Goal: Task Accomplishment & Management: Use online tool/utility

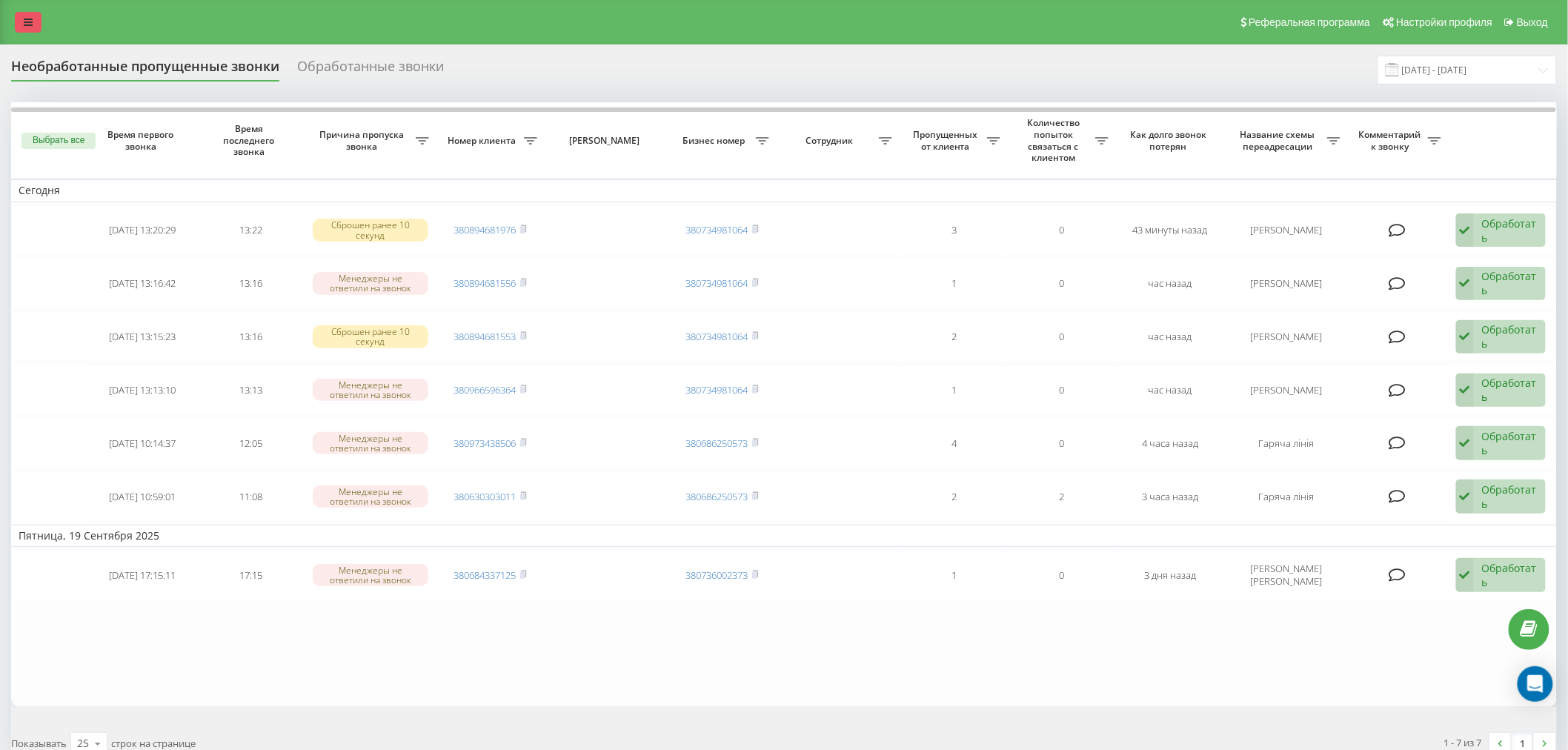
click at [25, 18] on icon at bounding box center [28, 22] width 9 height 11
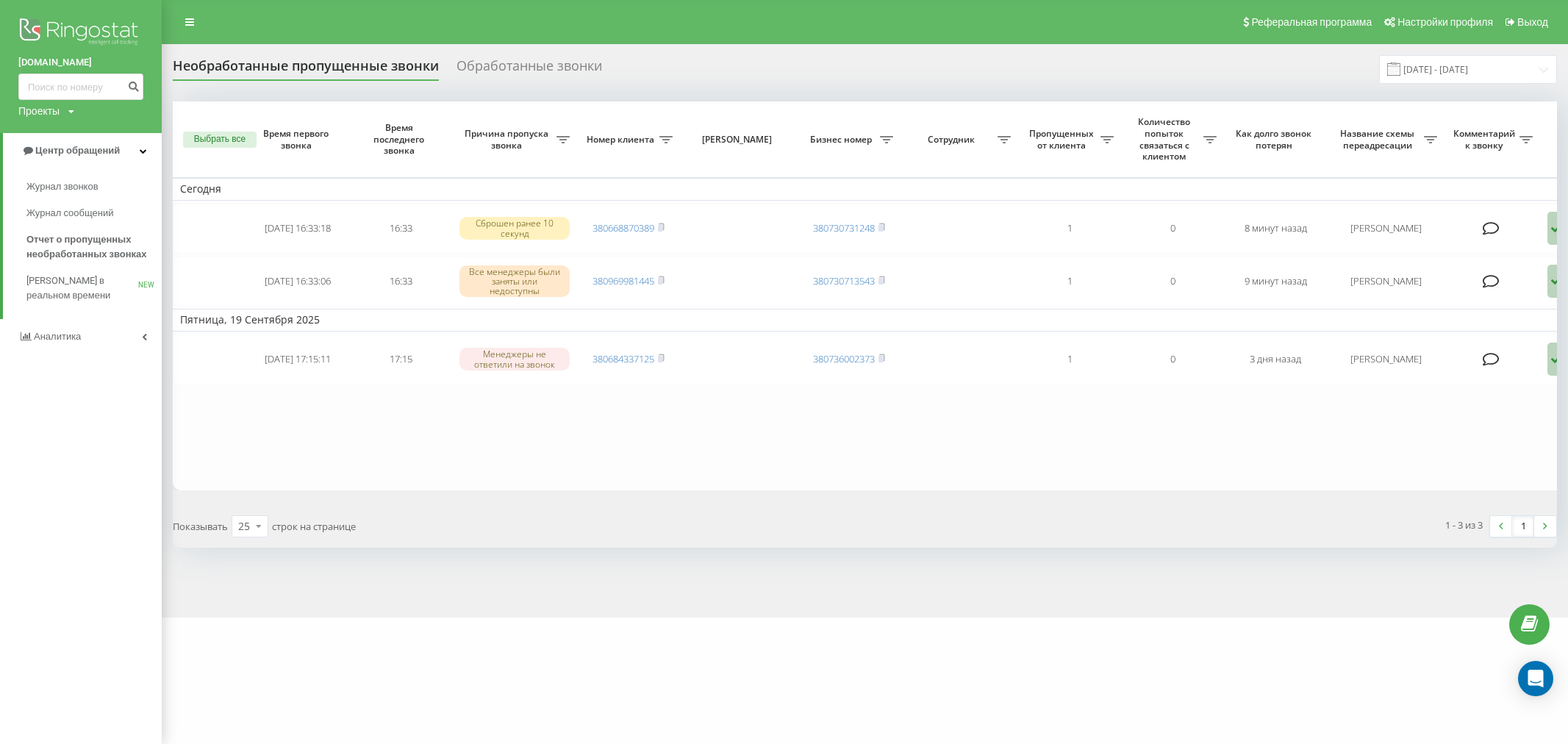
click at [147, 336] on link "Аналитика" at bounding box center [81, 337] width 162 height 36
click at [74, 219] on span "Сотрудники в реальном времени" at bounding box center [82, 229] width 112 height 30
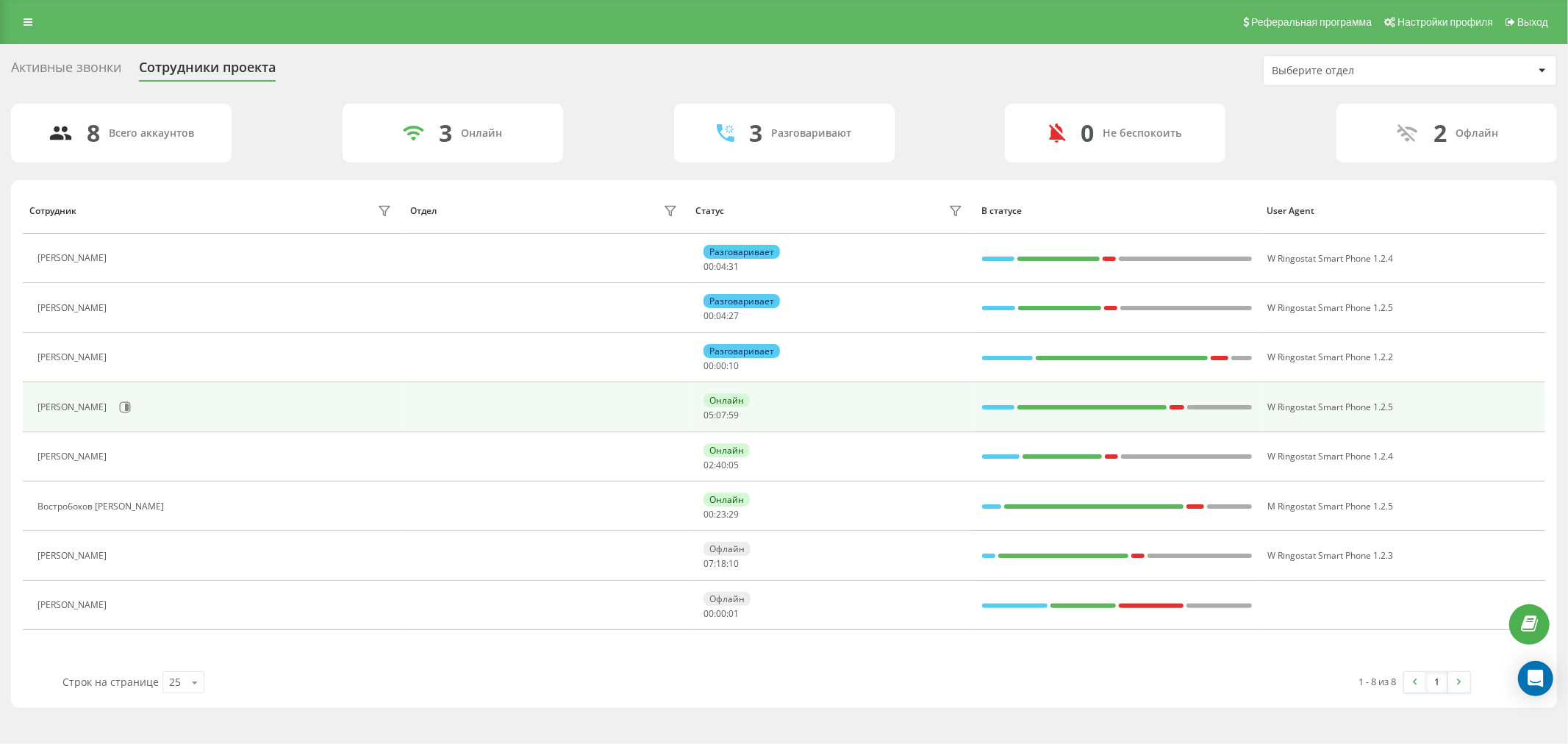
click at [189, 408] on div "Волинець Владислав Валерійович" at bounding box center [216, 407] width 358 height 25
click at [131, 409] on icon at bounding box center [125, 408] width 12 height 12
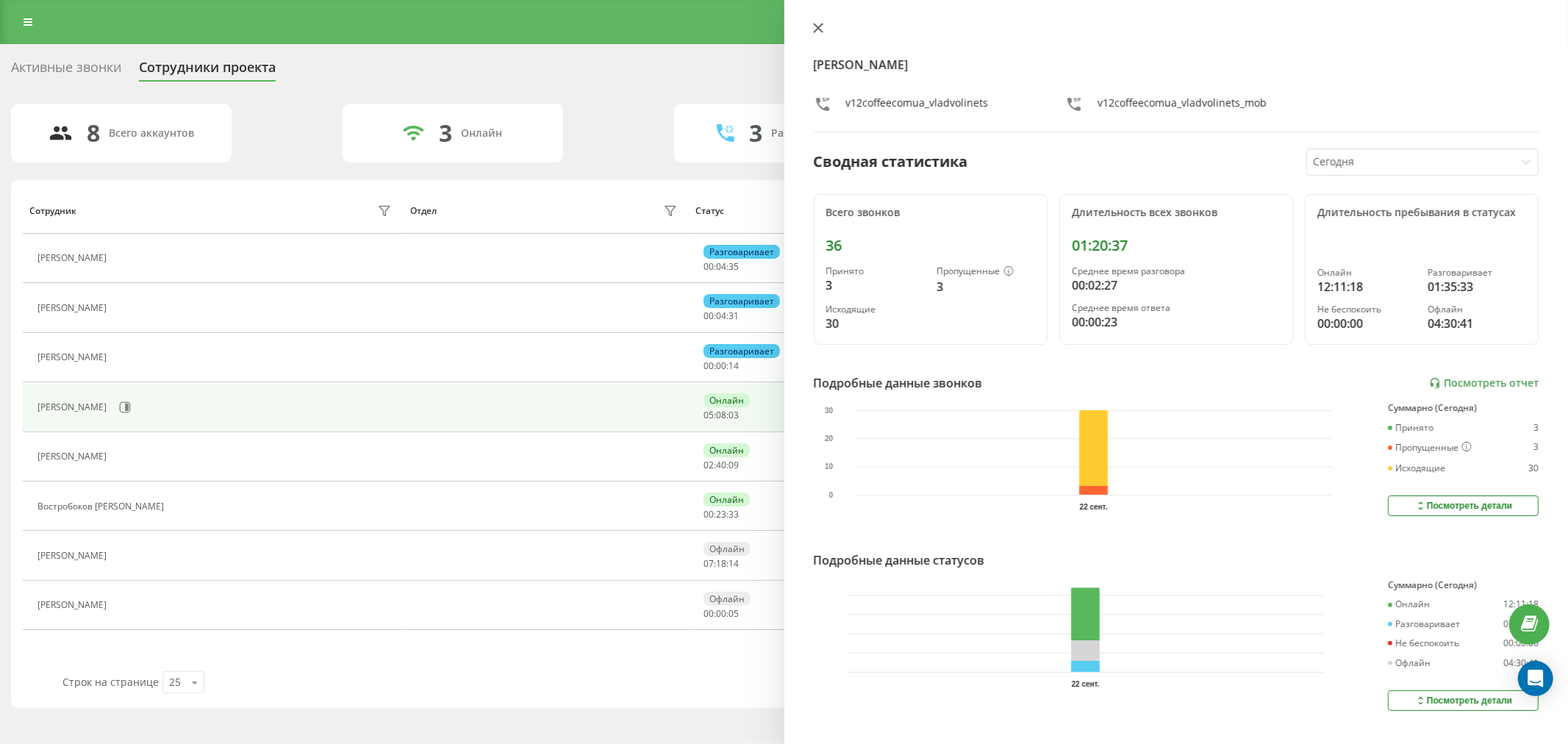
click at [817, 27] on icon at bounding box center [818, 28] width 9 height 9
